Goal: Transaction & Acquisition: Purchase product/service

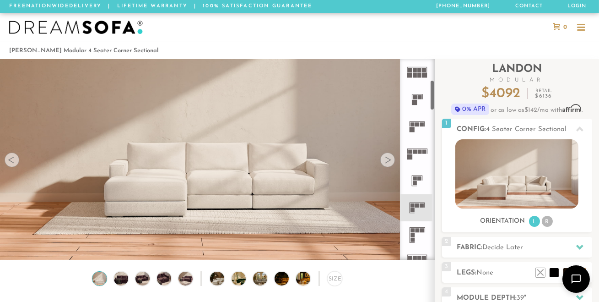
scroll to position [138, 0]
click at [420, 206] on rect at bounding box center [422, 204] width 4 height 4
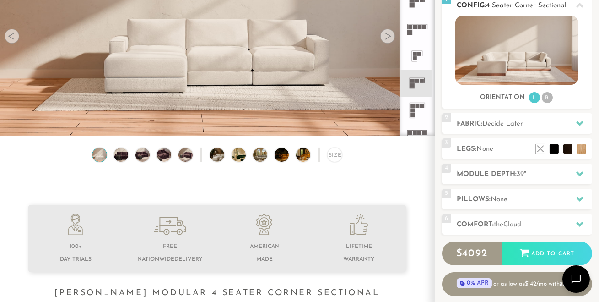
scroll to position [127, 0]
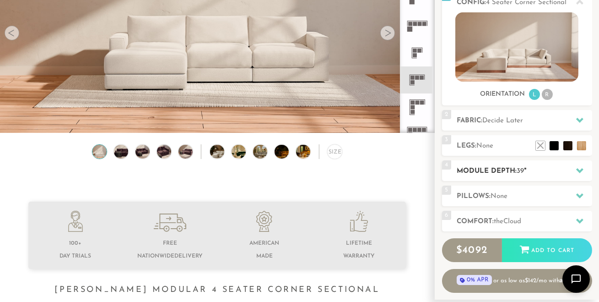
click at [581, 170] on icon at bounding box center [580, 170] width 7 height 5
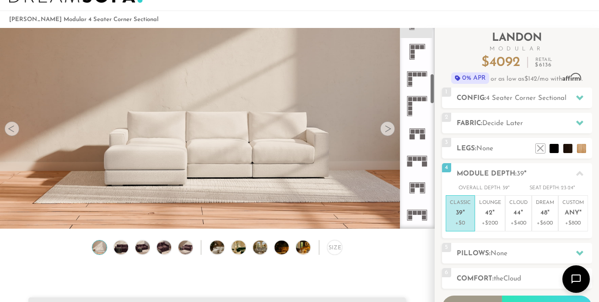
scroll to position [298, 0]
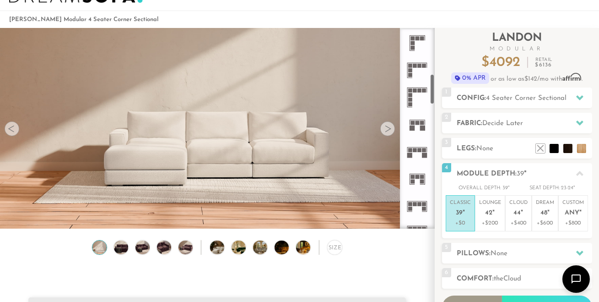
click at [418, 178] on rect at bounding box center [418, 176] width 4 height 4
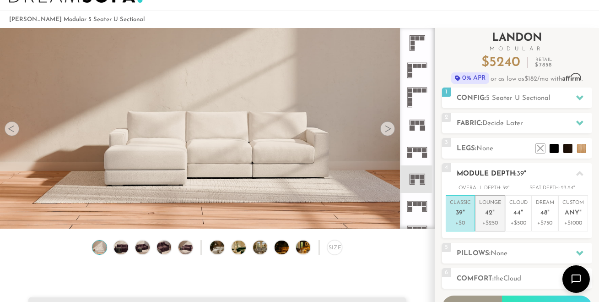
click at [486, 210] on span "42" at bounding box center [489, 213] width 7 height 8
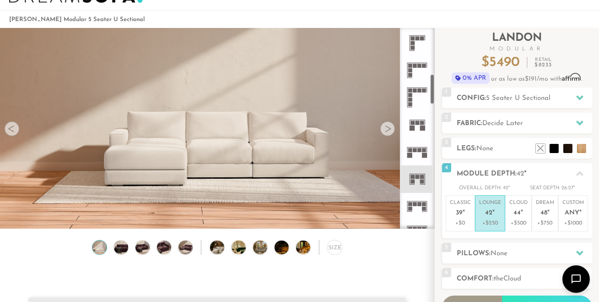
click at [387, 131] on div at bounding box center [388, 128] width 15 height 15
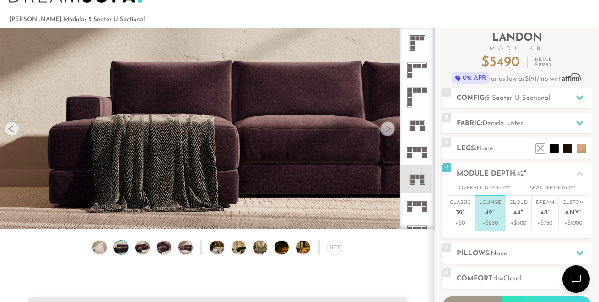
click at [387, 131] on div at bounding box center [388, 128] width 15 height 15
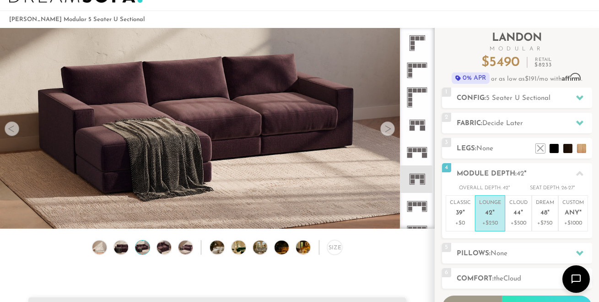
click at [389, 128] on div at bounding box center [388, 128] width 15 height 15
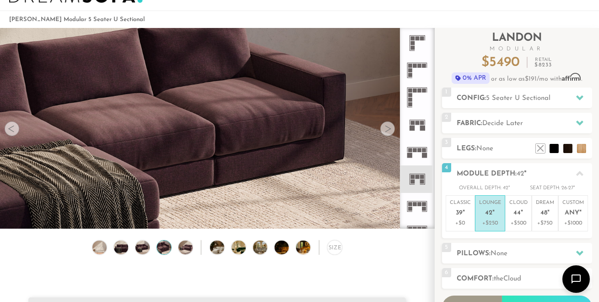
click at [389, 128] on div at bounding box center [388, 128] width 15 height 15
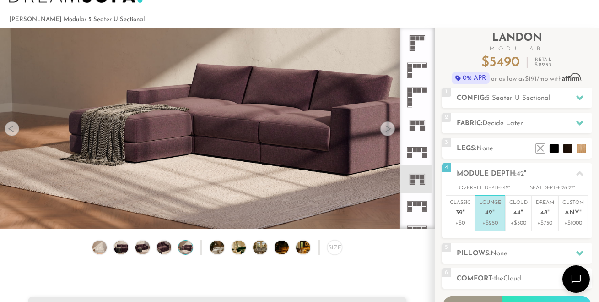
click at [389, 128] on div at bounding box center [388, 128] width 15 height 15
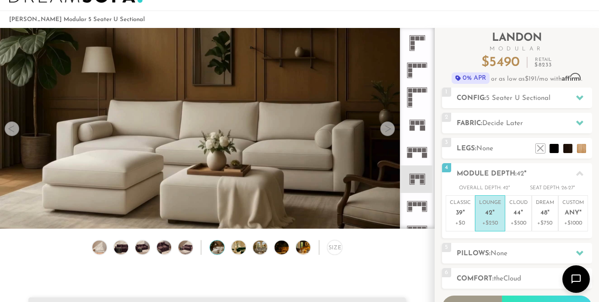
click at [389, 128] on div at bounding box center [388, 128] width 15 height 15
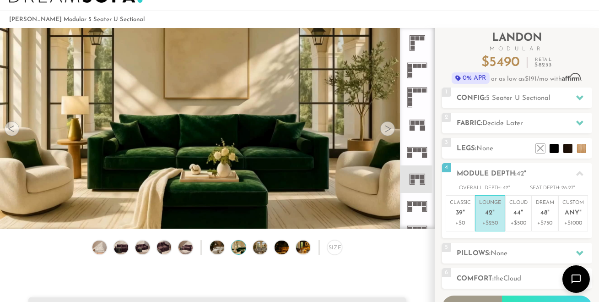
click at [389, 128] on div at bounding box center [388, 128] width 15 height 15
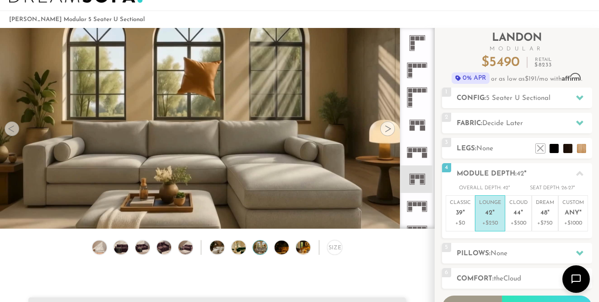
click at [389, 128] on div at bounding box center [388, 128] width 15 height 15
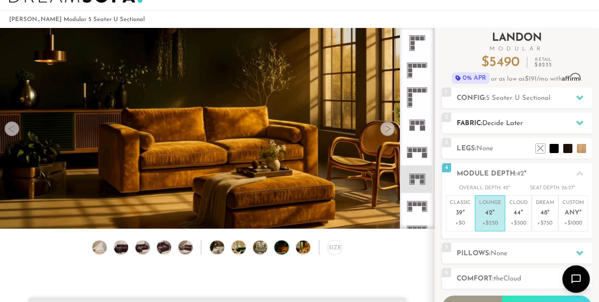
click at [581, 122] on icon at bounding box center [580, 122] width 7 height 5
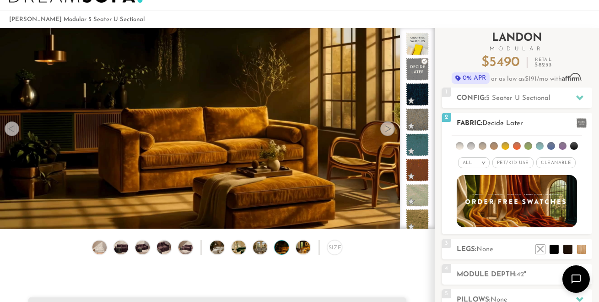
click at [514, 161] on span "Pet/Kid Use x" at bounding box center [513, 162] width 41 height 11
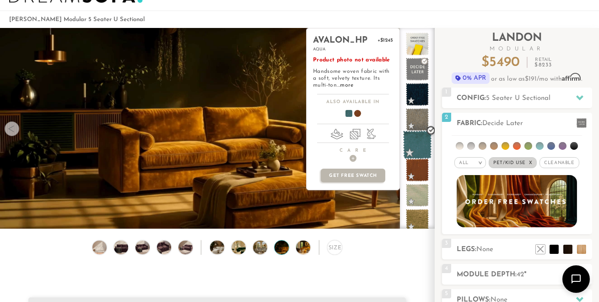
click at [420, 146] on span at bounding box center [417, 145] width 29 height 29
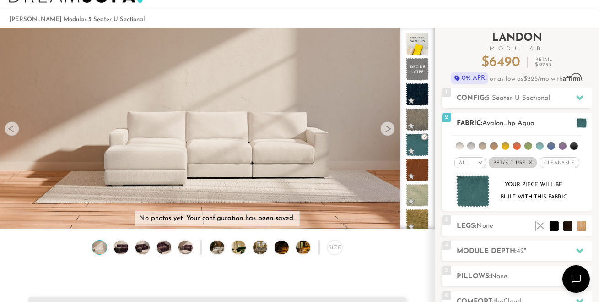
click at [473, 190] on img at bounding box center [474, 191] width 34 height 33
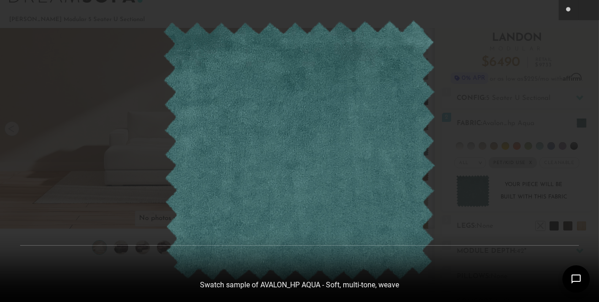
click at [449, 30] on div at bounding box center [299, 151] width 599 height 302
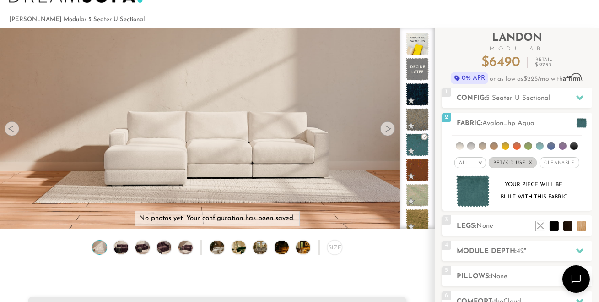
click at [390, 128] on div at bounding box center [388, 128] width 15 height 15
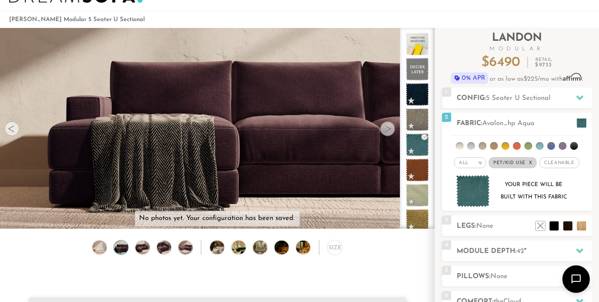
click at [390, 128] on div at bounding box center [388, 128] width 15 height 15
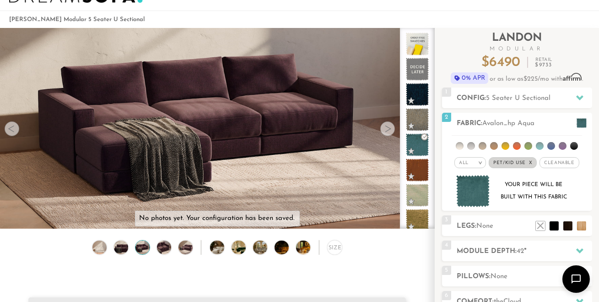
click at [390, 128] on div at bounding box center [388, 128] width 15 height 15
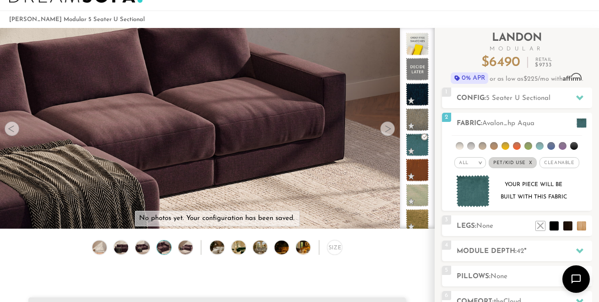
click at [390, 128] on div at bounding box center [388, 128] width 15 height 15
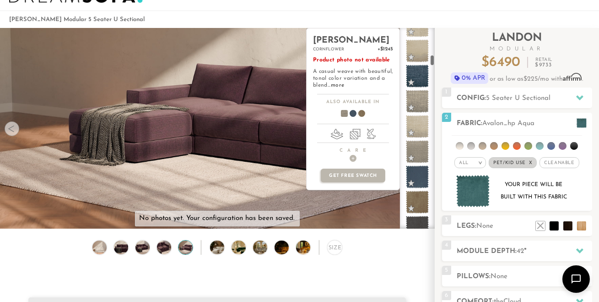
scroll to position [724, 0]
click at [423, 177] on span at bounding box center [417, 176] width 29 height 29
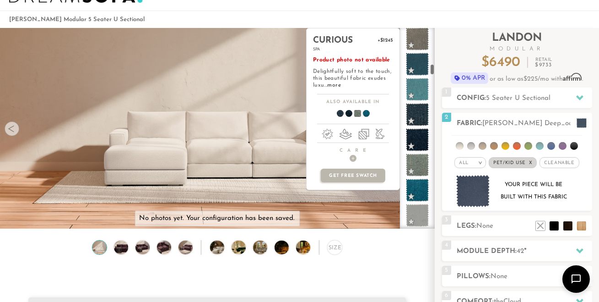
scroll to position [969, 0]
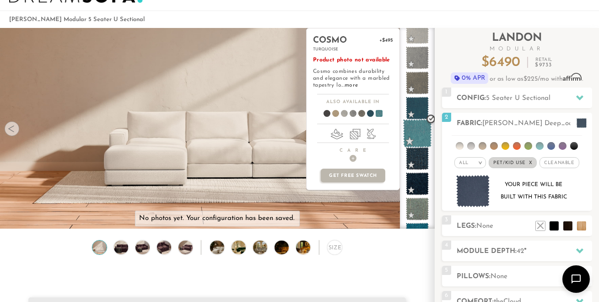
click at [422, 133] on span at bounding box center [417, 133] width 29 height 29
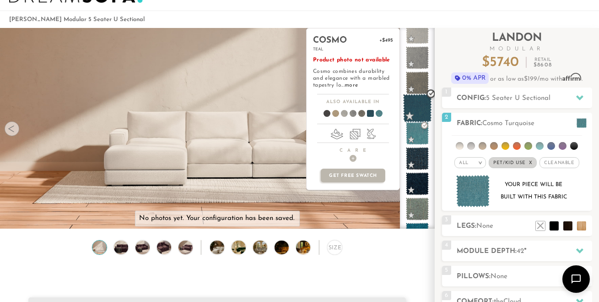
click at [421, 110] on span at bounding box center [417, 108] width 29 height 29
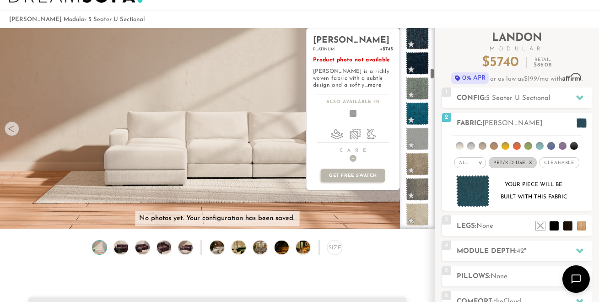
scroll to position [1090, 0]
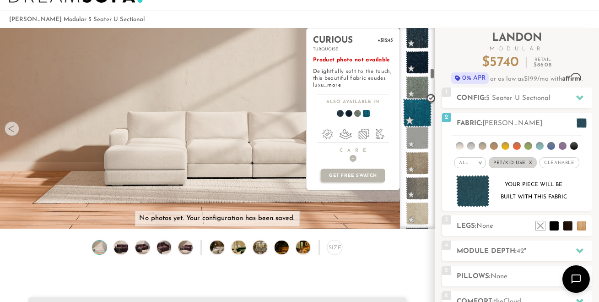
click at [417, 115] on span at bounding box center [417, 112] width 29 height 29
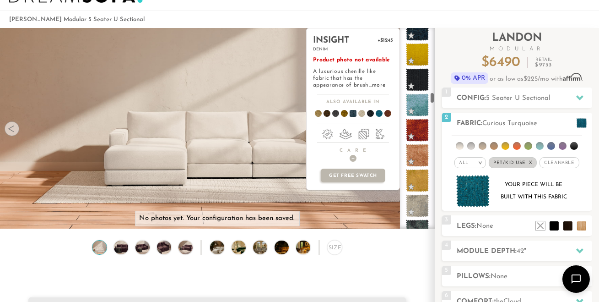
scroll to position [1749, 0]
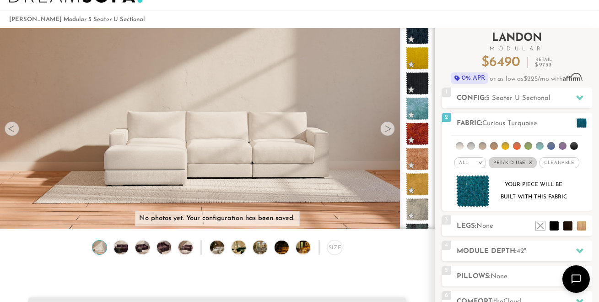
click at [577, 34] on h2 "Landon Modular" at bounding box center [517, 42] width 150 height 19
click at [552, 162] on span "Cleanable x" at bounding box center [559, 162] width 39 height 11
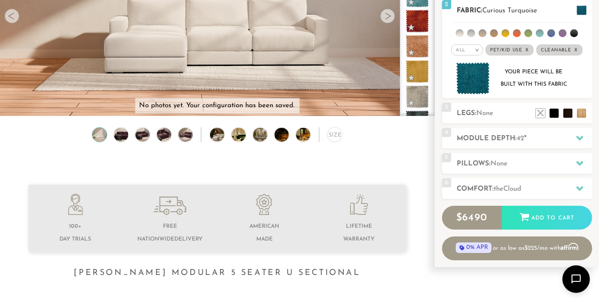
scroll to position [147, 0]
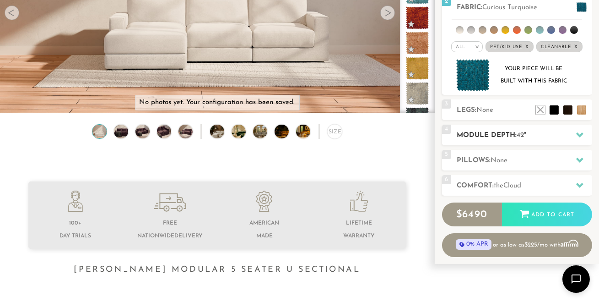
click at [580, 132] on icon at bounding box center [580, 134] width 7 height 7
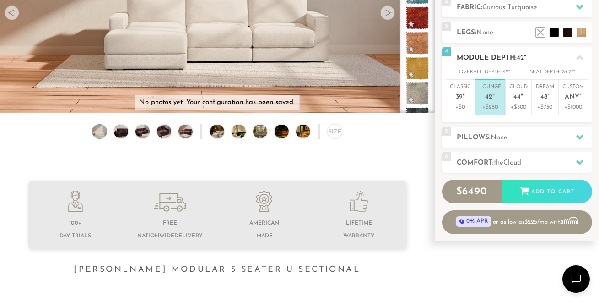
click at [494, 98] on em """ at bounding box center [494, 97] width 2 height 8
click at [460, 92] on p "Classic 39 "" at bounding box center [460, 93] width 21 height 20
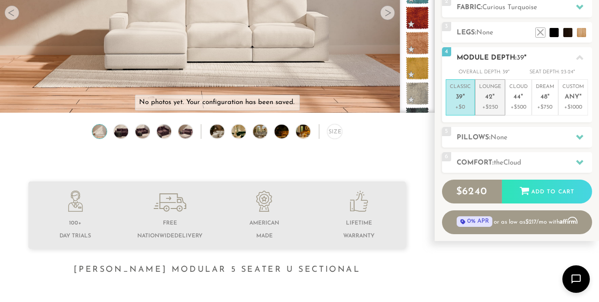
click at [494, 93] on em """ at bounding box center [494, 97] width 2 height 8
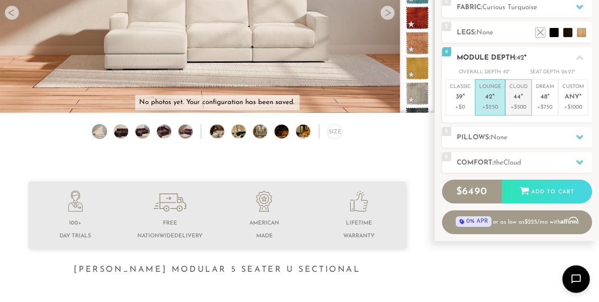
click at [520, 95] on span "44" at bounding box center [517, 97] width 7 height 8
click at [493, 96] on em """ at bounding box center [494, 97] width 2 height 8
click at [518, 95] on span "44" at bounding box center [517, 97] width 7 height 8
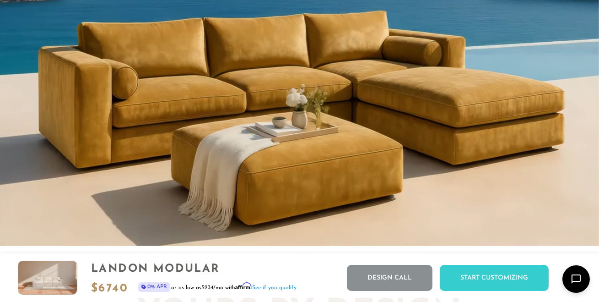
scroll to position [808, 0]
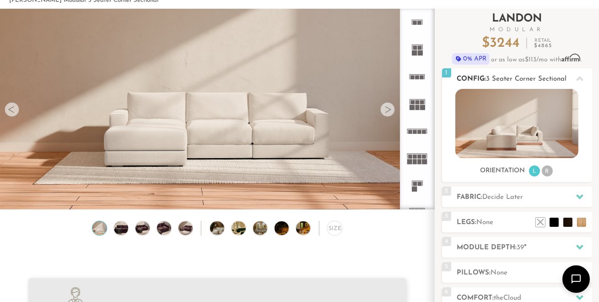
scroll to position [60, 0]
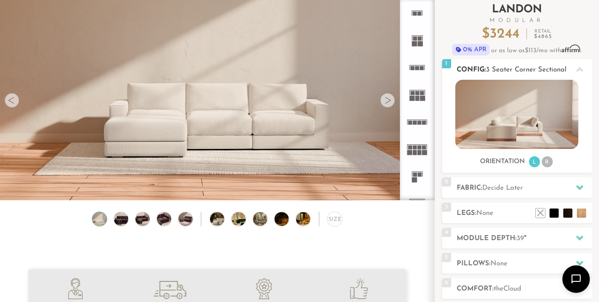
click at [548, 159] on li "R" at bounding box center [547, 161] width 11 height 11
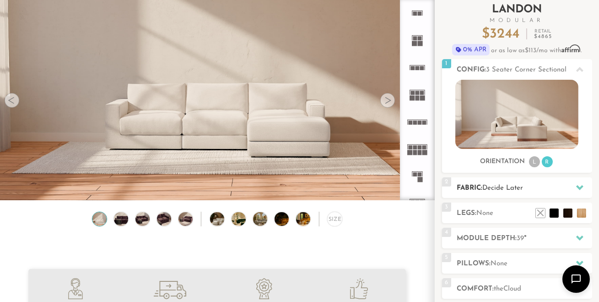
click at [549, 185] on h2 "Fabric: Decide Later" at bounding box center [524, 188] width 135 height 11
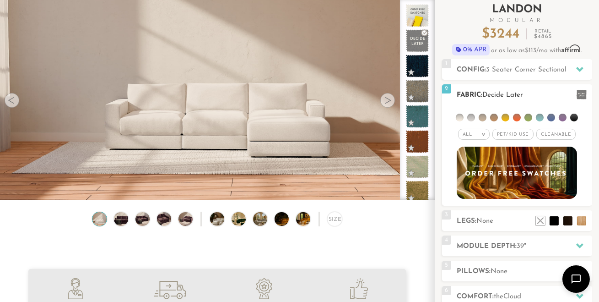
click at [556, 133] on span "Cleanable x" at bounding box center [556, 134] width 39 height 11
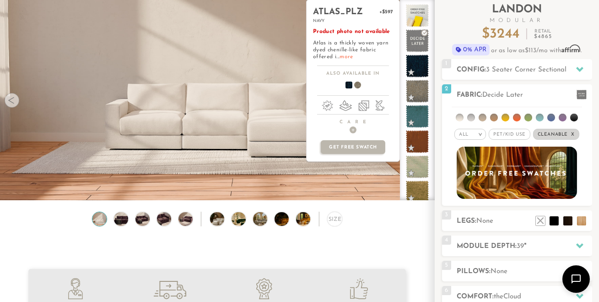
click at [344, 55] on link "more" at bounding box center [346, 56] width 13 height 5
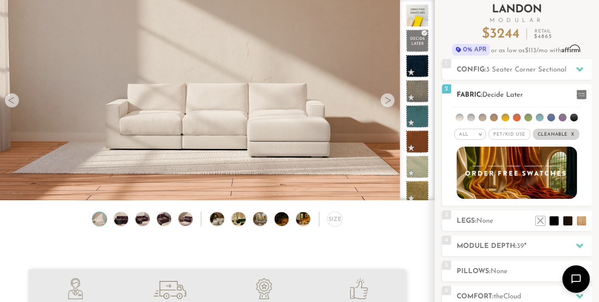
click at [513, 133] on span "Pet/Kid Use x" at bounding box center [509, 134] width 41 height 11
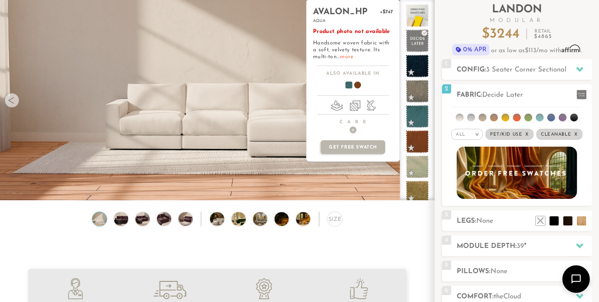
click at [347, 55] on link "more" at bounding box center [346, 56] width 13 height 5
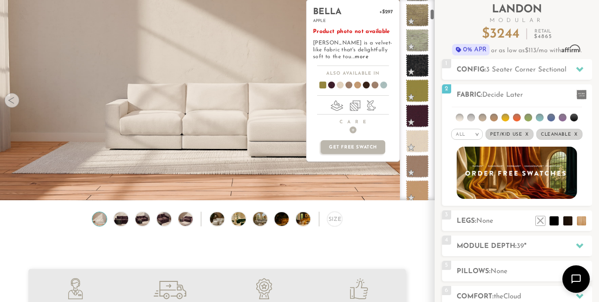
scroll to position [258, 0]
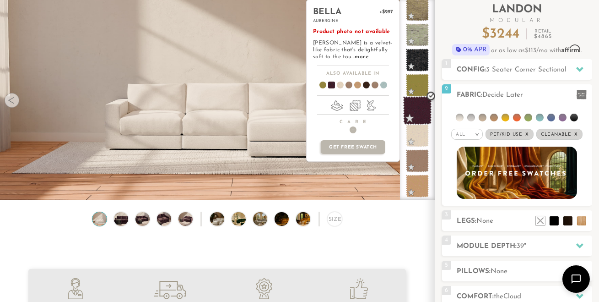
click at [420, 103] on span at bounding box center [417, 110] width 29 height 29
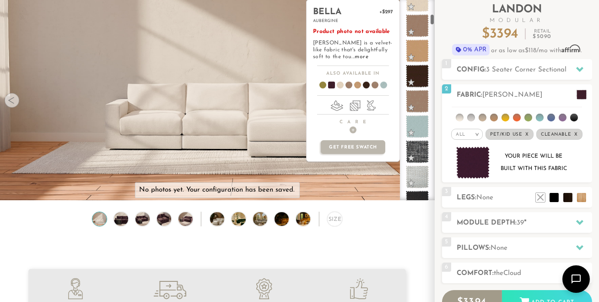
scroll to position [393, 0]
click at [419, 122] on span at bounding box center [417, 126] width 29 height 29
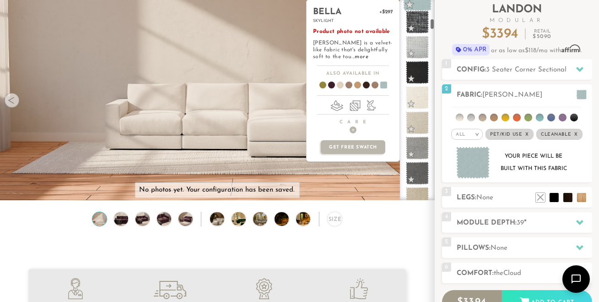
scroll to position [525, 0]
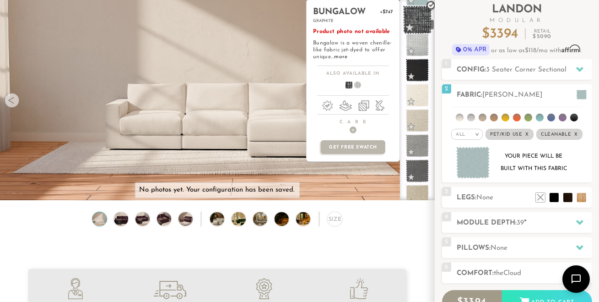
click at [417, 22] on span at bounding box center [417, 19] width 29 height 29
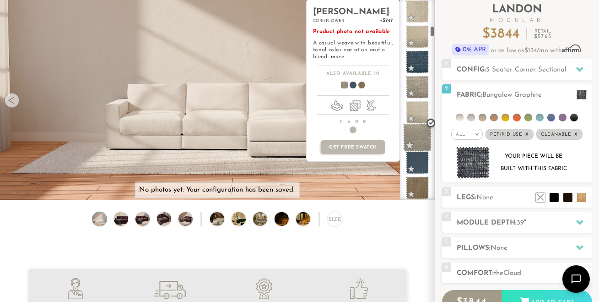
scroll to position [714, 0]
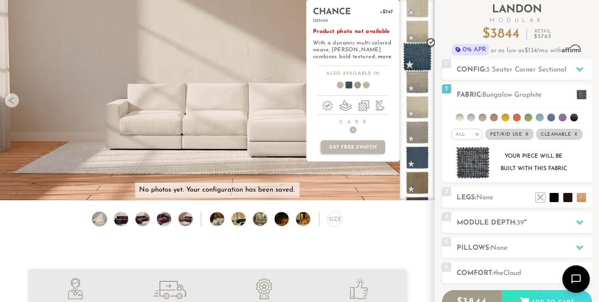
click at [422, 55] on span at bounding box center [417, 57] width 29 height 29
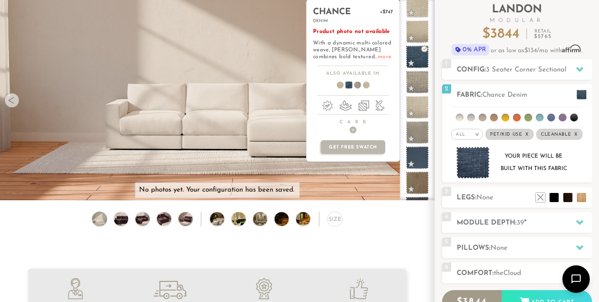
click at [378, 54] on link "more" at bounding box center [384, 56] width 13 height 5
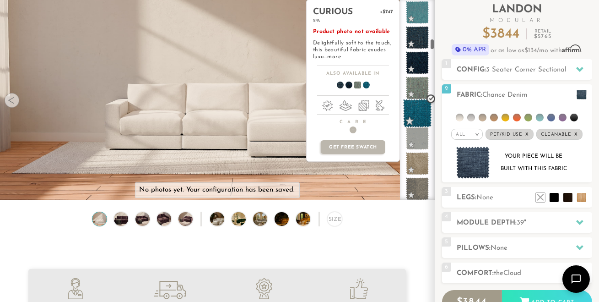
scroll to position [1061, 0]
click at [420, 114] on span at bounding box center [417, 113] width 29 height 29
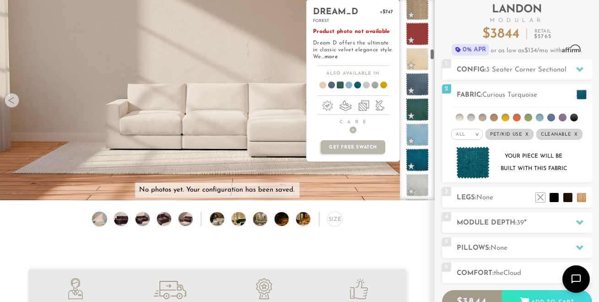
scroll to position [1348, 0]
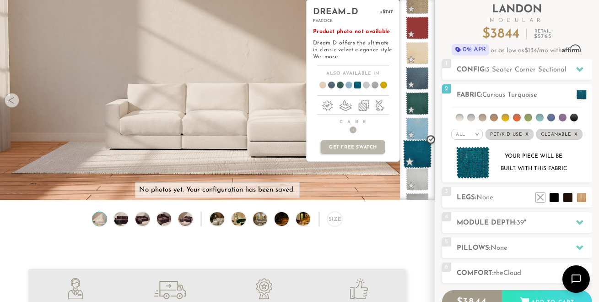
click at [420, 154] on span at bounding box center [417, 154] width 29 height 29
click at [338, 57] on link "more" at bounding box center [331, 56] width 13 height 5
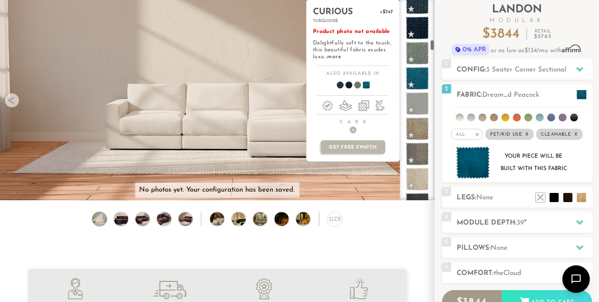
scroll to position [1096, 1]
click at [418, 77] on span at bounding box center [416, 78] width 23 height 23
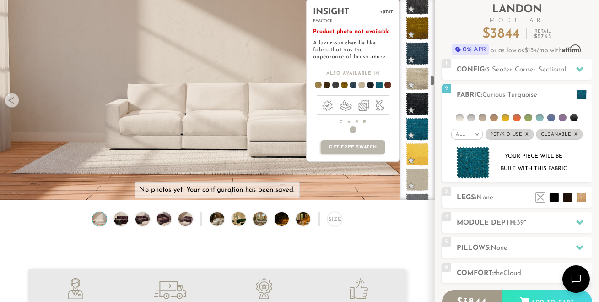
scroll to position [2054, 0]
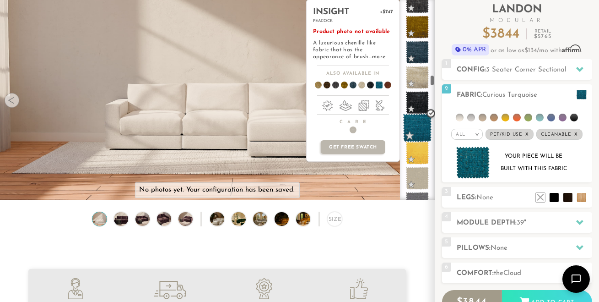
click at [419, 125] on span at bounding box center [417, 128] width 29 height 29
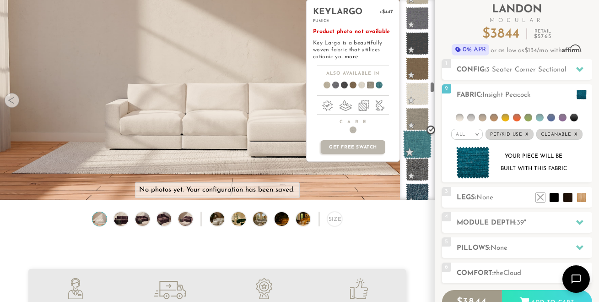
scroll to position [2239, 0]
click at [419, 144] on span at bounding box center [417, 144] width 29 height 29
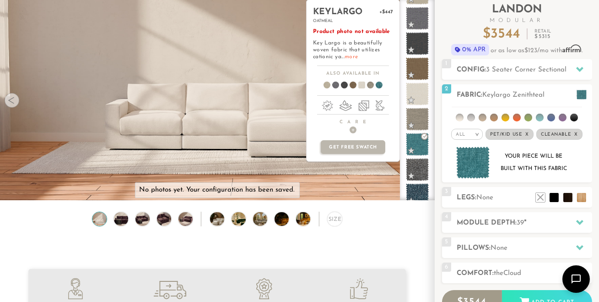
click at [352, 55] on link "more" at bounding box center [351, 56] width 13 height 5
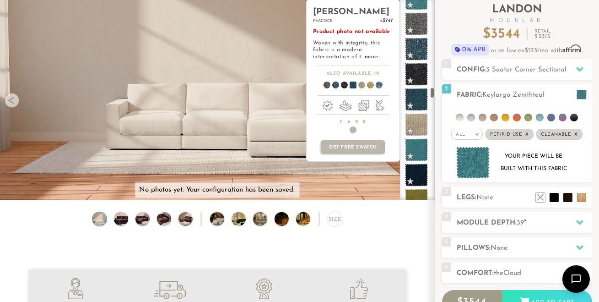
scroll to position [2386, 0]
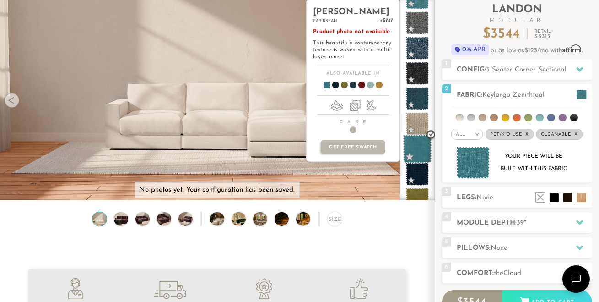
click at [419, 149] on span at bounding box center [417, 149] width 29 height 29
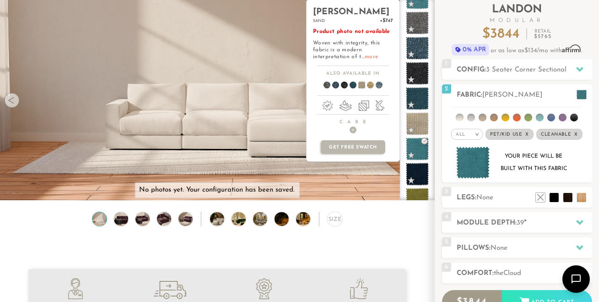
click at [370, 55] on link "more" at bounding box center [371, 56] width 13 height 5
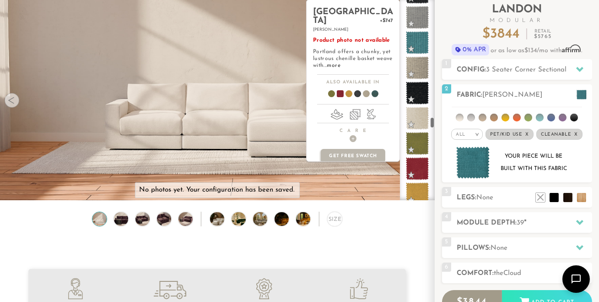
scroll to position [3197, 0]
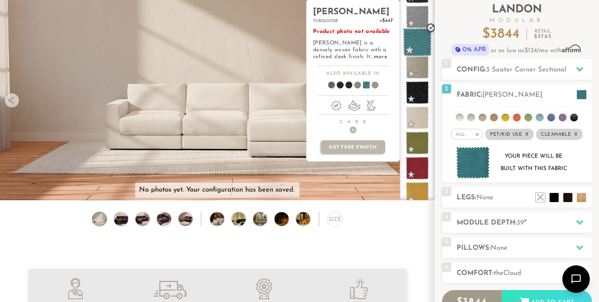
click at [417, 41] on span at bounding box center [417, 42] width 29 height 29
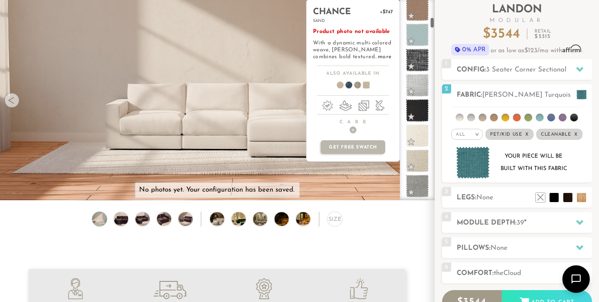
scroll to position [0, 0]
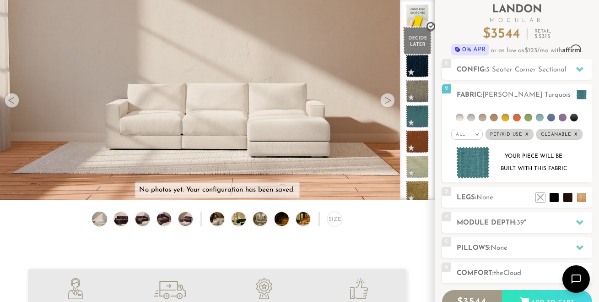
click at [416, 34] on span at bounding box center [417, 41] width 29 height 29
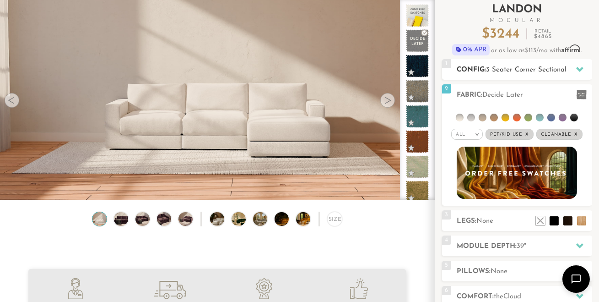
click at [580, 66] on icon at bounding box center [580, 68] width 7 height 7
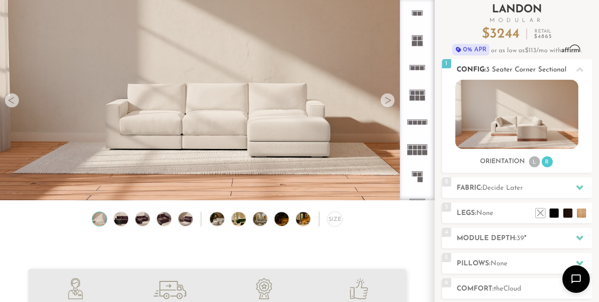
click at [580, 69] on icon at bounding box center [580, 69] width 7 height 5
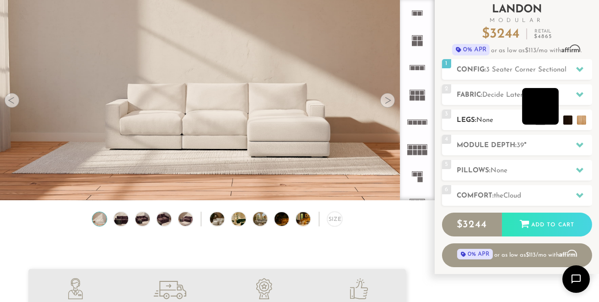
click at [555, 120] on li at bounding box center [541, 106] width 37 height 37
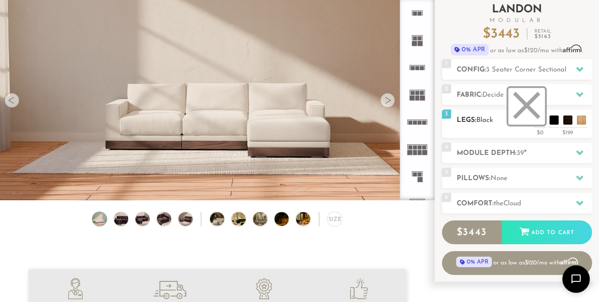
click at [531, 110] on li at bounding box center [527, 106] width 37 height 37
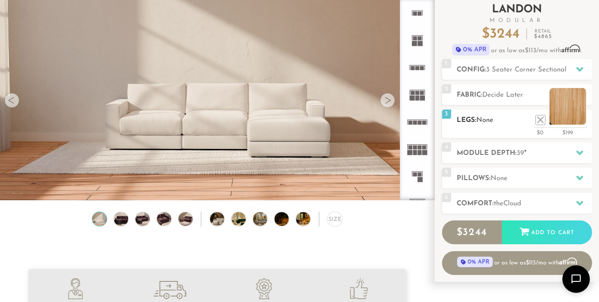
click at [583, 120] on li at bounding box center [568, 106] width 37 height 37
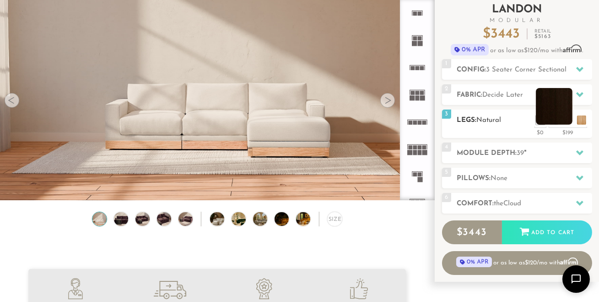
click at [568, 121] on li at bounding box center [554, 106] width 37 height 37
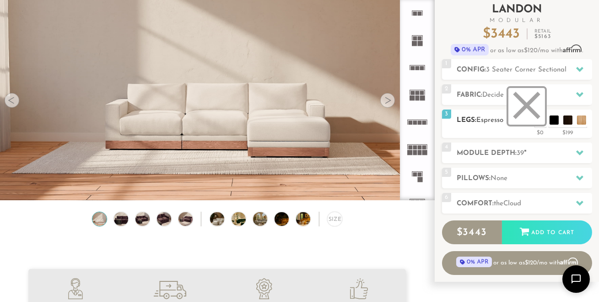
click at [539, 118] on li at bounding box center [527, 106] width 37 height 37
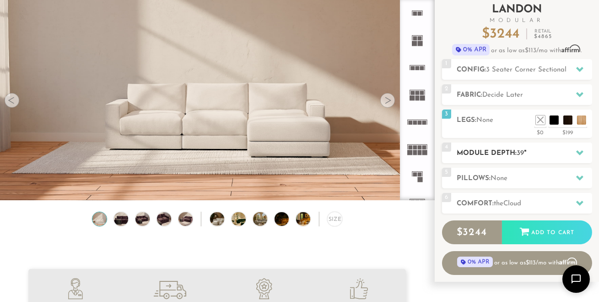
click at [580, 152] on icon at bounding box center [580, 152] width 7 height 5
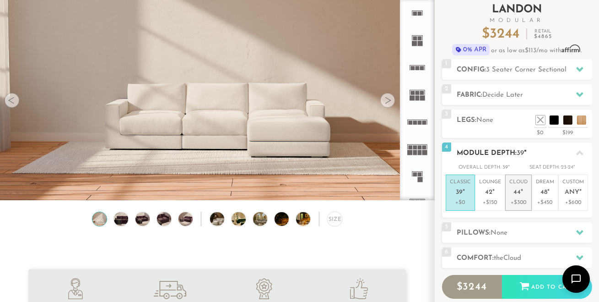
click at [516, 190] on span "44" at bounding box center [517, 193] width 7 height 8
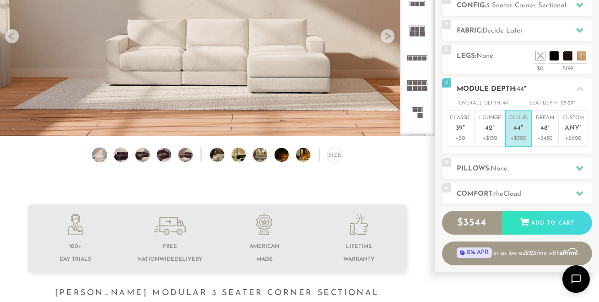
scroll to position [125, 0]
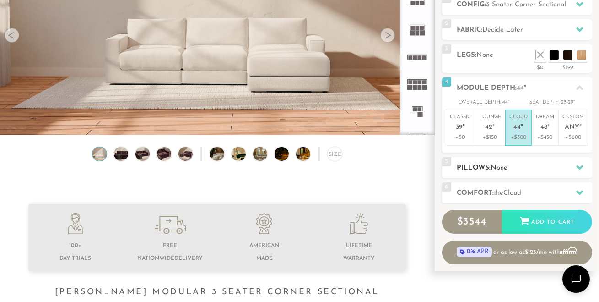
click at [579, 167] on icon at bounding box center [580, 167] width 7 height 5
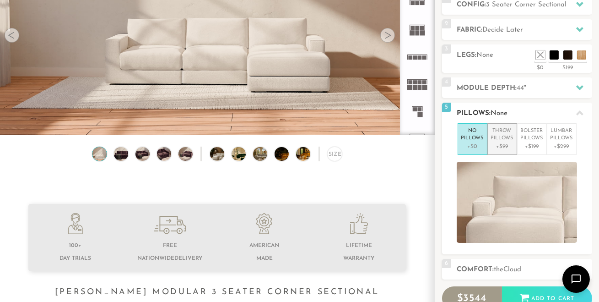
click at [504, 137] on p "Throw Pillows" at bounding box center [502, 134] width 22 height 15
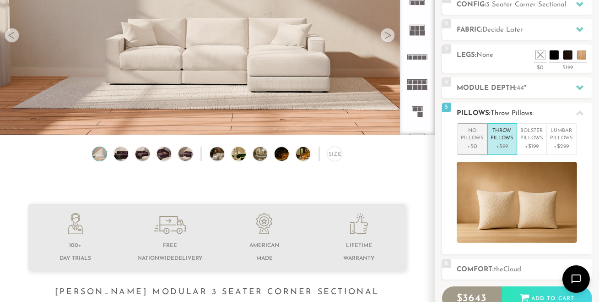
click at [465, 136] on p "No Pillows" at bounding box center [473, 134] width 22 height 15
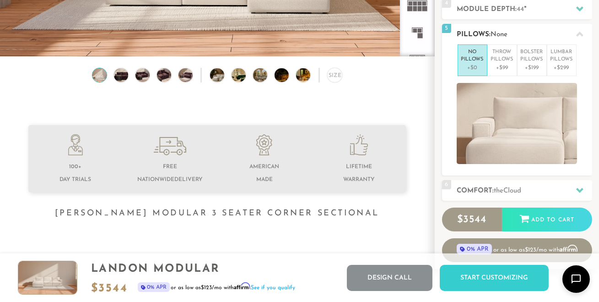
scroll to position [202, 0]
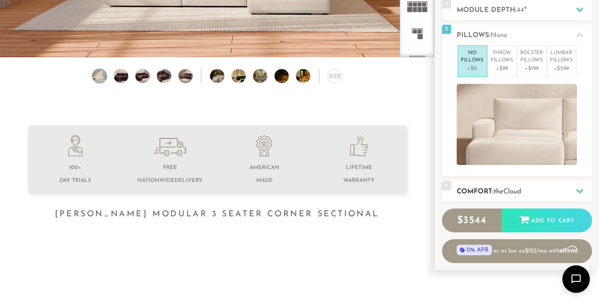
click at [581, 187] on icon at bounding box center [580, 190] width 7 height 7
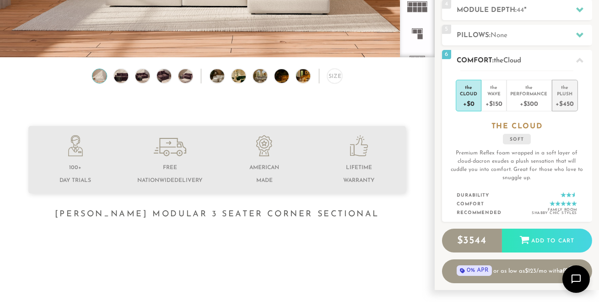
click at [567, 97] on div "+$450" at bounding box center [565, 103] width 18 height 13
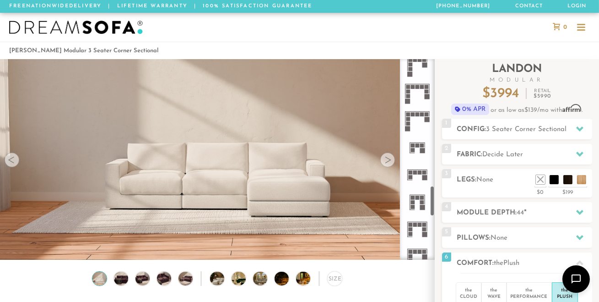
scroll to position [820, 0]
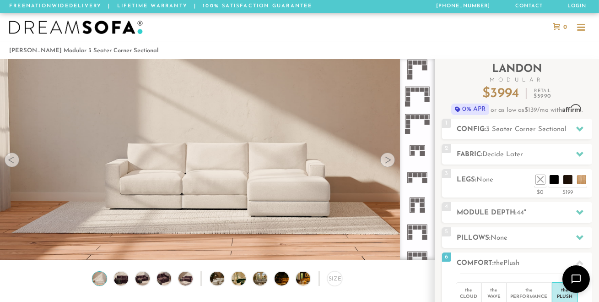
click at [416, 148] on rect at bounding box center [418, 148] width 4 height 4
click at [387, 160] on div at bounding box center [388, 159] width 15 height 15
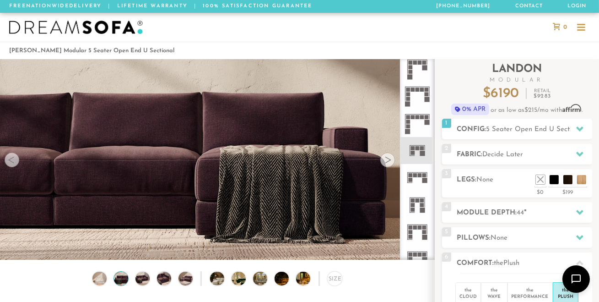
click at [387, 160] on div at bounding box center [388, 159] width 15 height 15
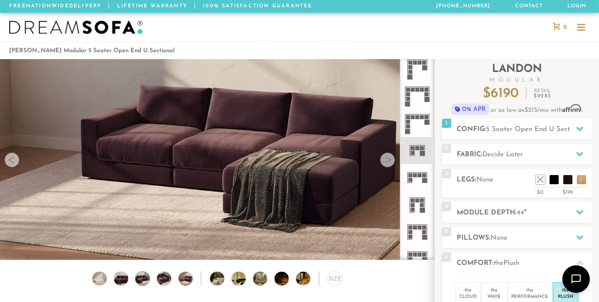
click at [387, 160] on div at bounding box center [388, 159] width 15 height 15
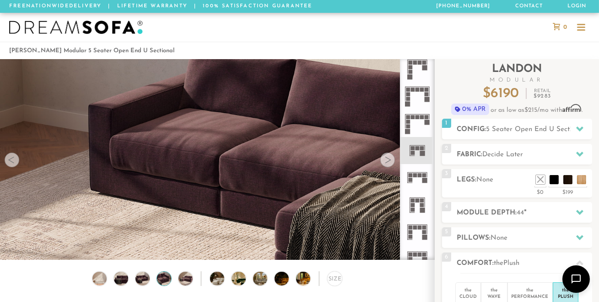
click at [387, 160] on div at bounding box center [388, 159] width 15 height 15
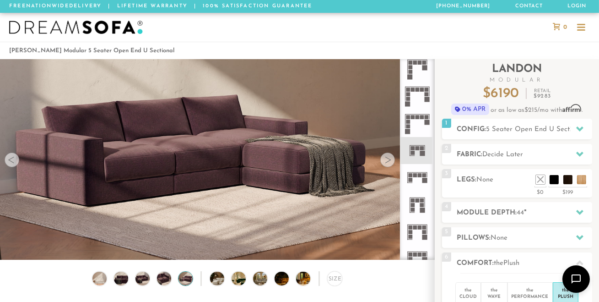
click at [387, 160] on div at bounding box center [388, 159] width 15 height 15
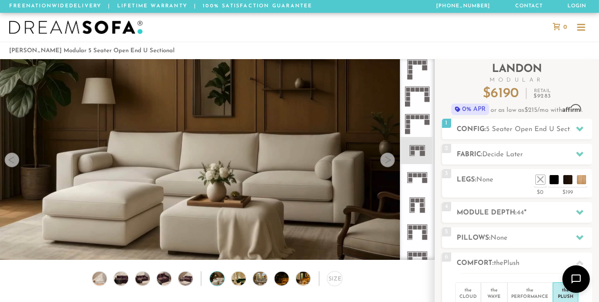
click at [387, 160] on div at bounding box center [388, 159] width 15 height 15
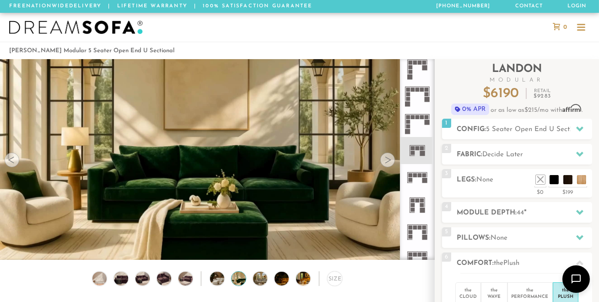
click at [387, 160] on div at bounding box center [388, 159] width 15 height 15
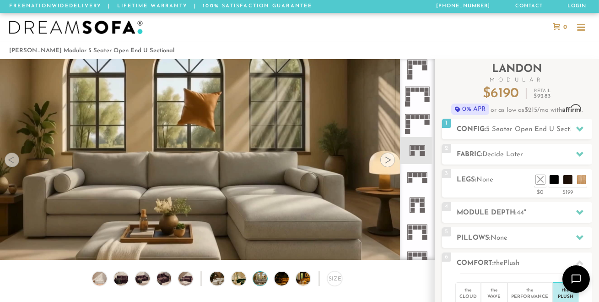
click at [387, 161] on div at bounding box center [388, 159] width 15 height 15
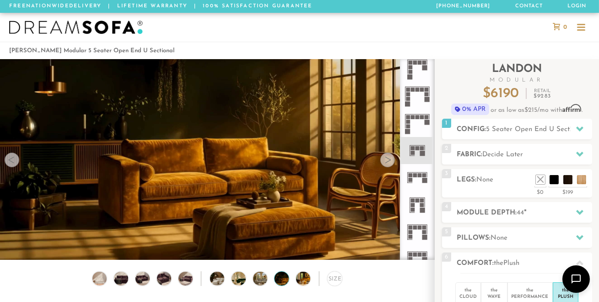
click at [387, 161] on div at bounding box center [388, 159] width 15 height 15
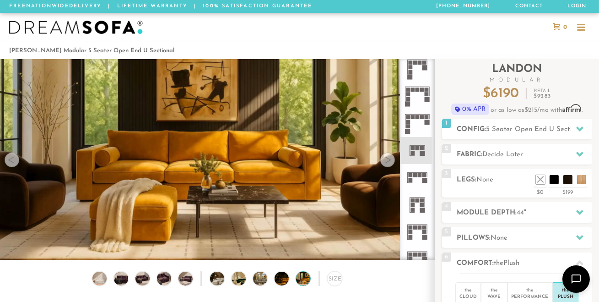
click at [387, 161] on div at bounding box center [388, 159] width 15 height 15
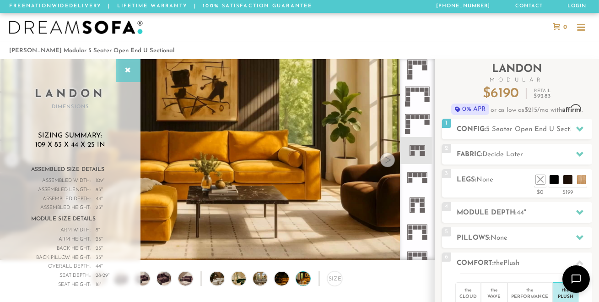
click at [128, 68] on icon at bounding box center [128, 70] width 10 height 7
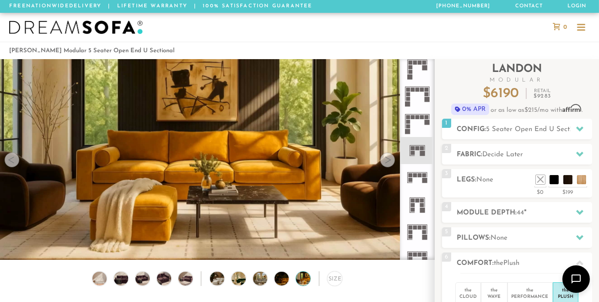
click at [84, 28] on img at bounding box center [76, 28] width 134 height 14
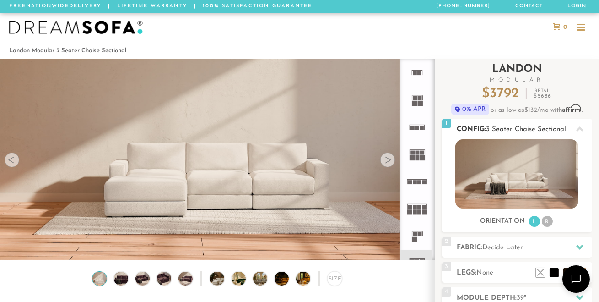
click at [547, 219] on li "R" at bounding box center [547, 221] width 11 height 11
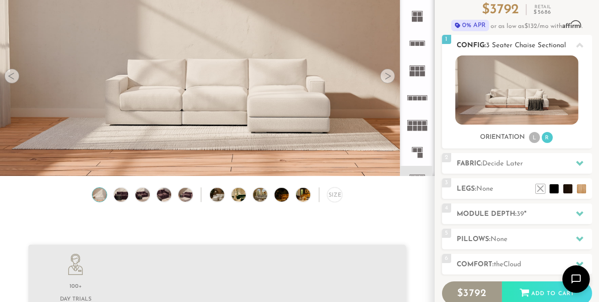
scroll to position [85, 0]
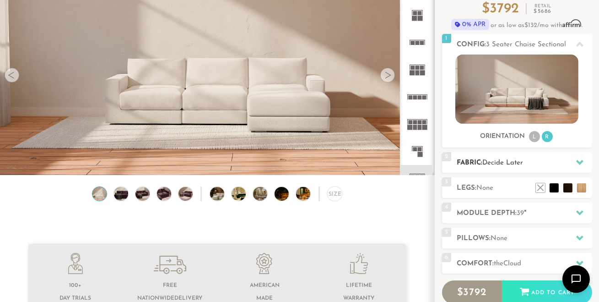
click at [524, 163] on span "Decide Later" at bounding box center [503, 162] width 41 height 7
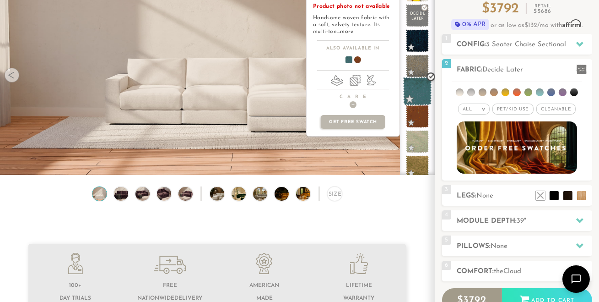
click at [417, 92] on span at bounding box center [417, 91] width 29 height 29
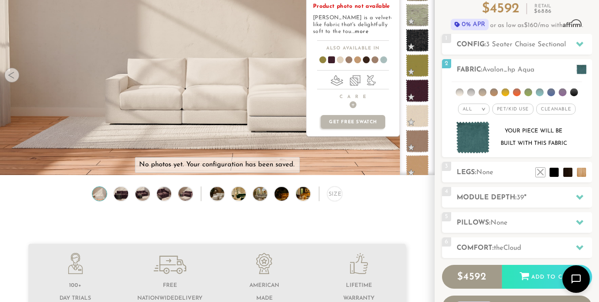
scroll to position [252, 1]
click at [417, 92] on span at bounding box center [417, 90] width 23 height 23
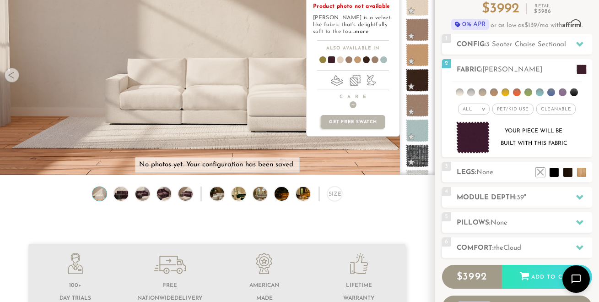
scroll to position [365, 0]
click at [415, 127] on span at bounding box center [417, 129] width 29 height 29
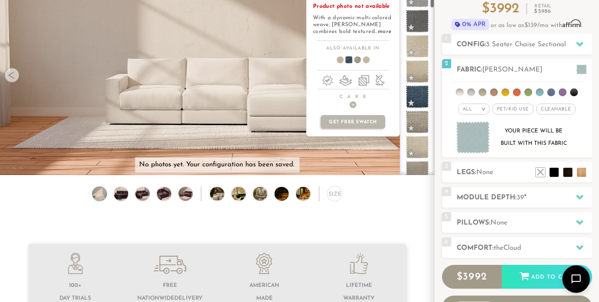
scroll to position [665, 0]
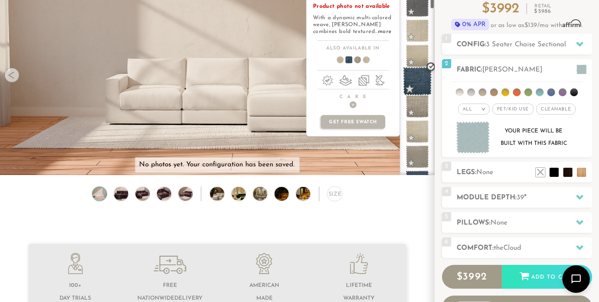
click at [417, 78] on span at bounding box center [417, 81] width 29 height 29
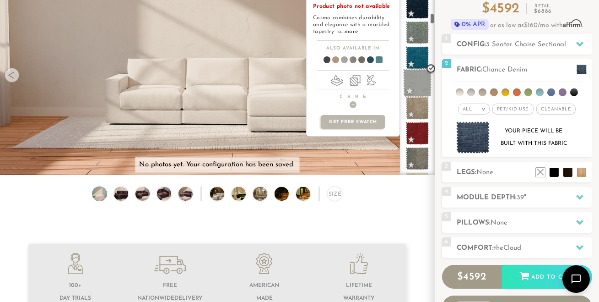
scroll to position [1093, 0]
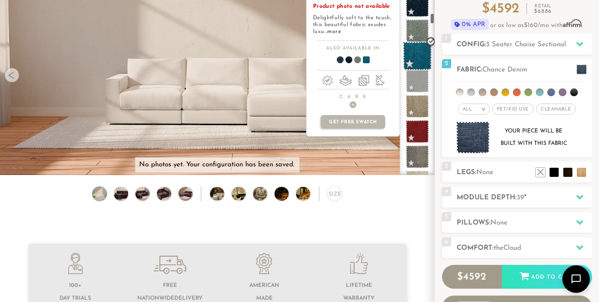
click at [416, 53] on span at bounding box center [417, 56] width 29 height 29
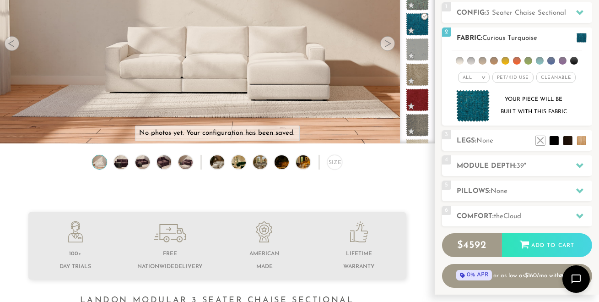
scroll to position [122, 0]
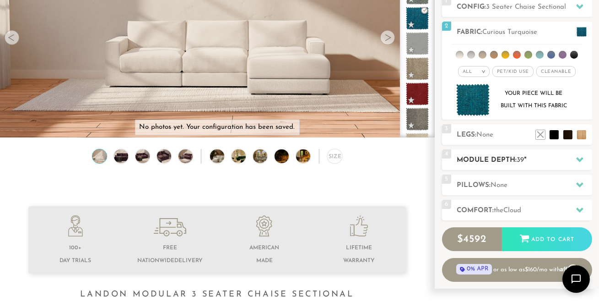
click at [577, 158] on icon at bounding box center [580, 159] width 7 height 5
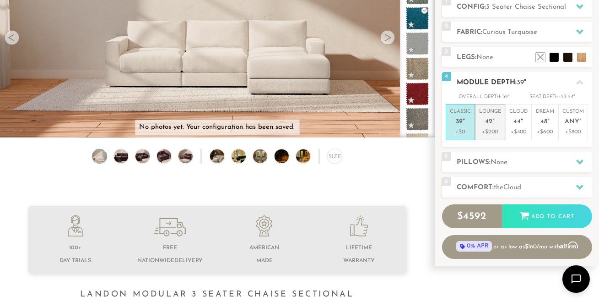
click at [497, 123] on p "Lounge 42 "" at bounding box center [490, 118] width 22 height 20
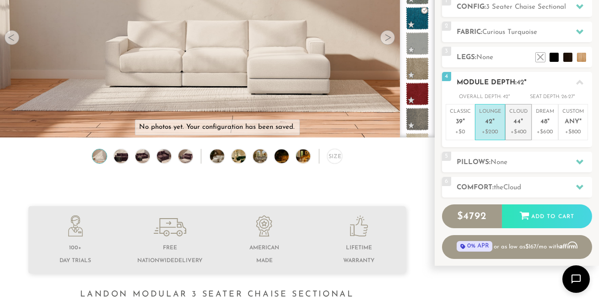
click at [520, 116] on p "Cloud 44 "" at bounding box center [519, 118] width 18 height 20
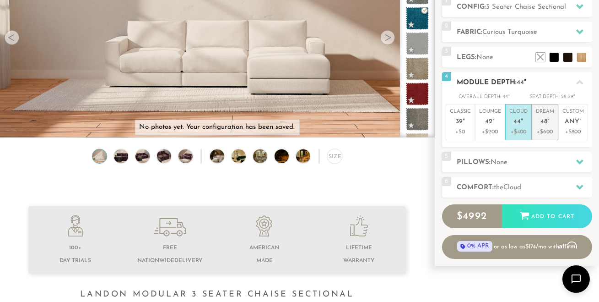
click at [542, 116] on p "Dream 48 "" at bounding box center [545, 118] width 18 height 20
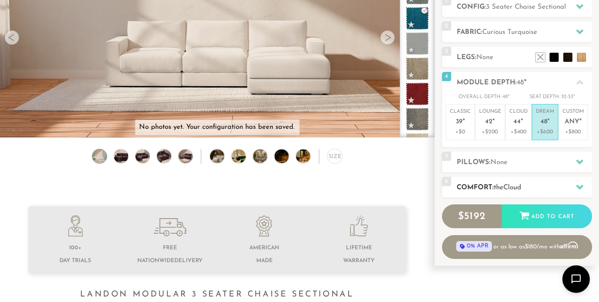
click at [571, 187] on div at bounding box center [580, 187] width 19 height 19
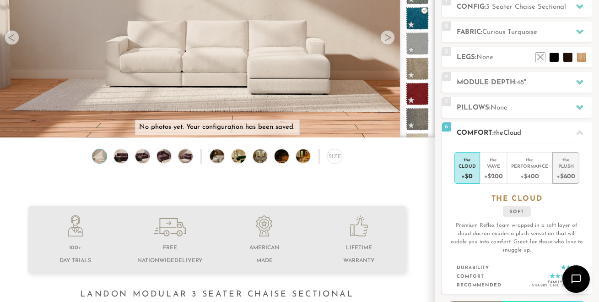
click at [565, 160] on div "the" at bounding box center [566, 157] width 19 height 9
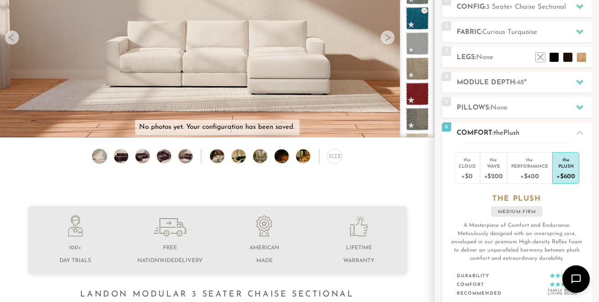
scroll to position [0, 0]
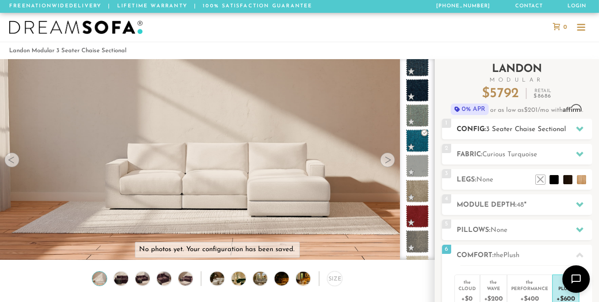
click at [519, 129] on span "3 Seater Chaise Sectional" at bounding box center [527, 129] width 80 height 7
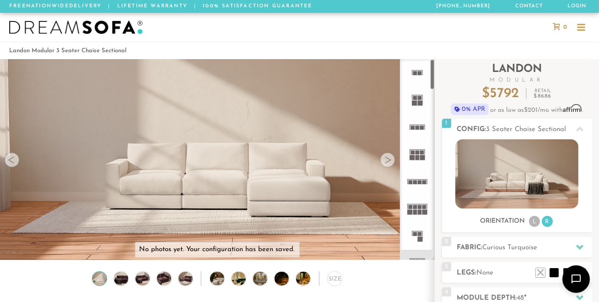
click at [420, 127] on rect at bounding box center [422, 127] width 4 height 4
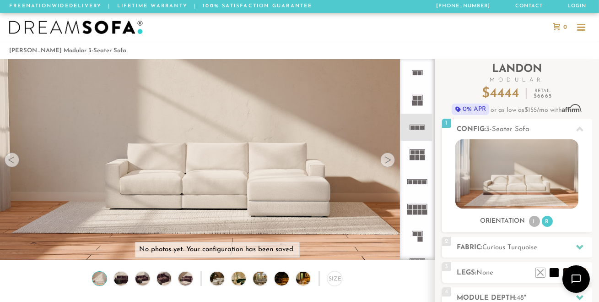
click at [378, 36] on div at bounding box center [299, 27] width 599 height 29
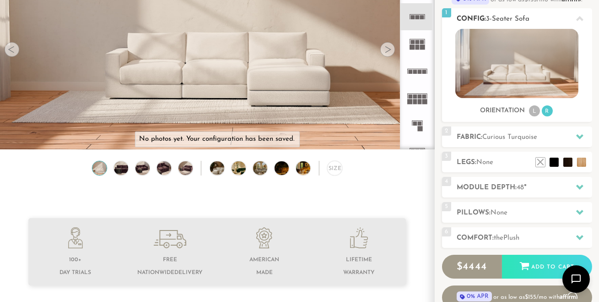
scroll to position [111, 0]
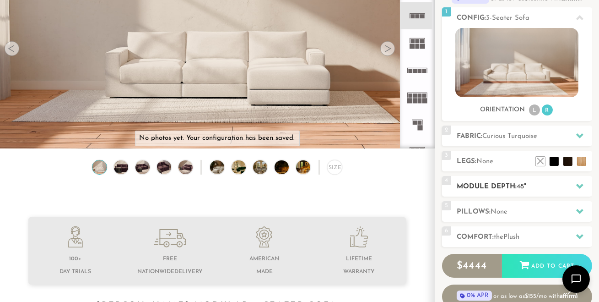
click at [535, 182] on h2 "Module Depth: 48 "" at bounding box center [524, 186] width 135 height 11
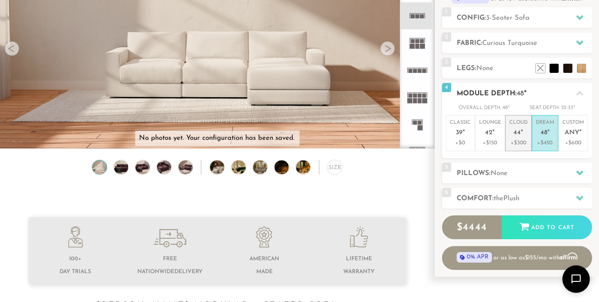
click at [519, 133] on span "44" at bounding box center [517, 133] width 7 height 8
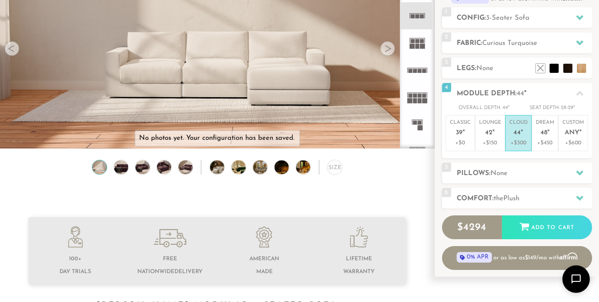
click at [535, 201] on h2 "Comfort: the Plush" at bounding box center [524, 198] width 135 height 11
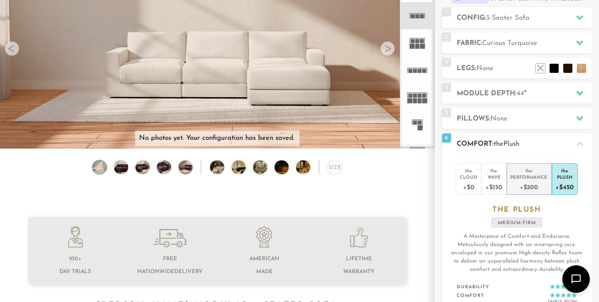
click at [528, 180] on div "+$300" at bounding box center [529, 186] width 37 height 13
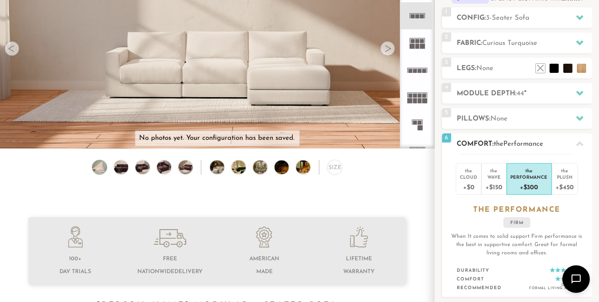
scroll to position [123, 0]
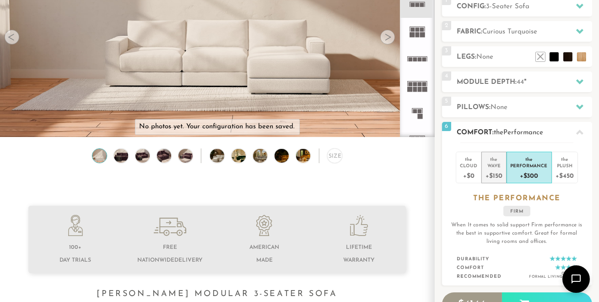
click at [496, 166] on div "Wave" at bounding box center [494, 165] width 16 height 6
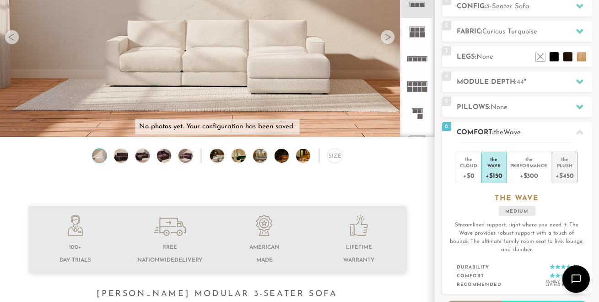
click at [564, 173] on div "+$450" at bounding box center [565, 175] width 18 height 13
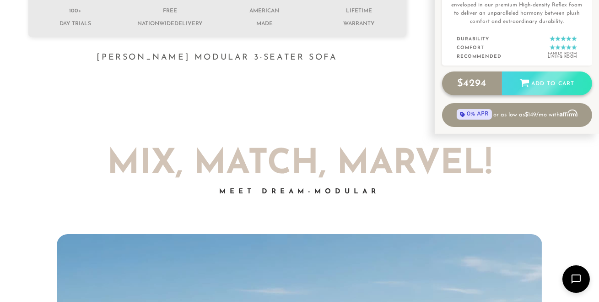
scroll to position [358, 0]
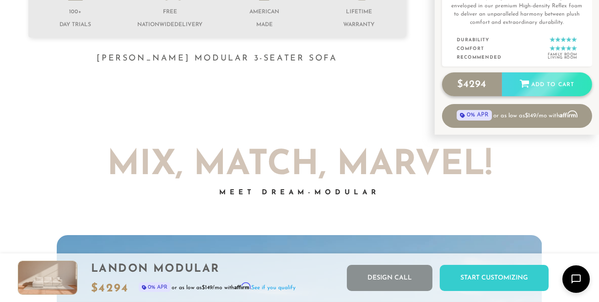
click at [559, 83] on div "Add to Cart" at bounding box center [547, 84] width 90 height 25
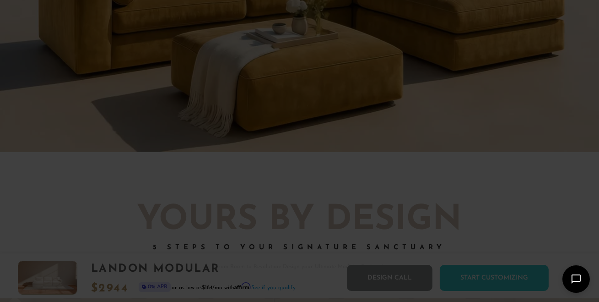
scroll to position [859, 0]
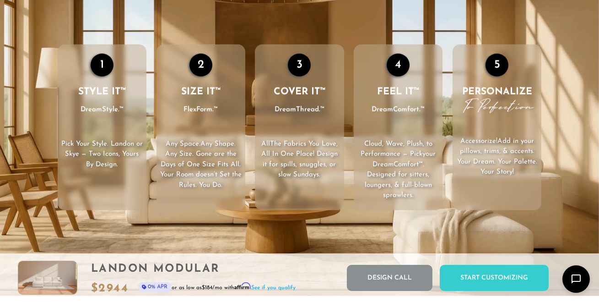
scroll to position [1240, 0]
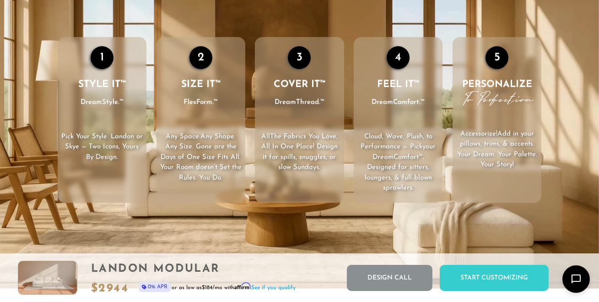
click at [99, 148] on span ". Landon or Skye — Two Icons, Yours By Design." at bounding box center [104, 146] width 78 height 27
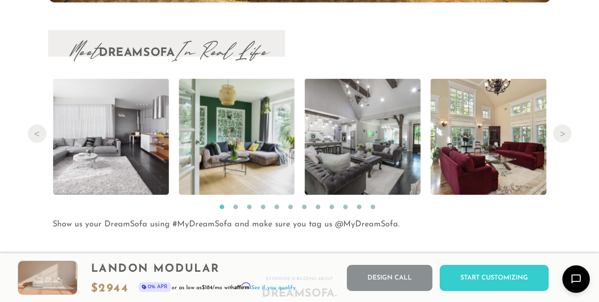
scroll to position [9114, 0]
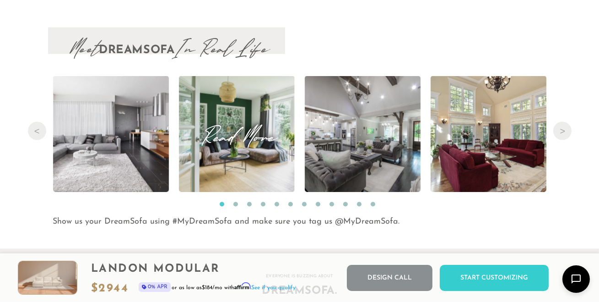
click at [221, 157] on img at bounding box center [237, 134] width 116 height 116
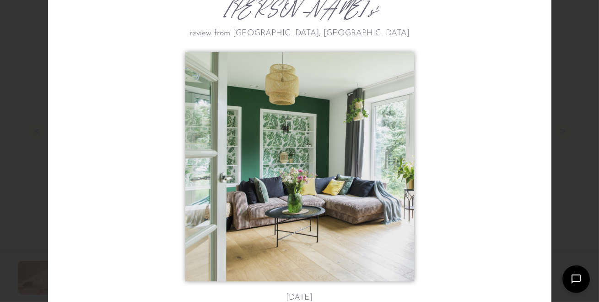
scroll to position [0, 0]
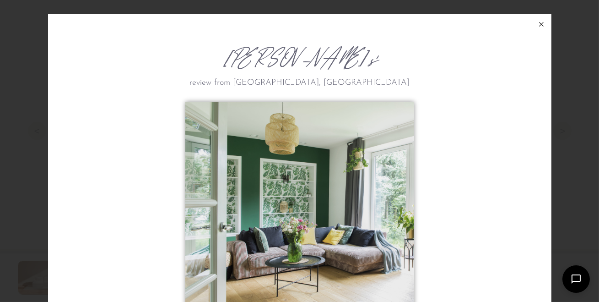
click at [540, 23] on icon at bounding box center [541, 24] width 4 height 4
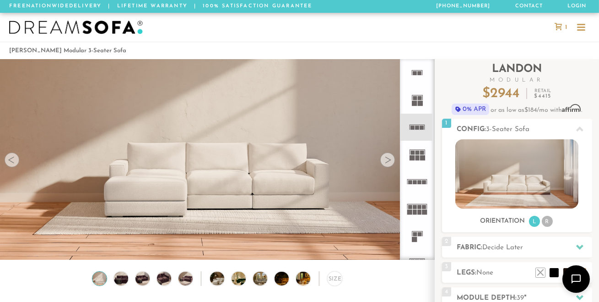
click at [72, 27] on img at bounding box center [76, 28] width 134 height 14
